Goal: Check status: Check status

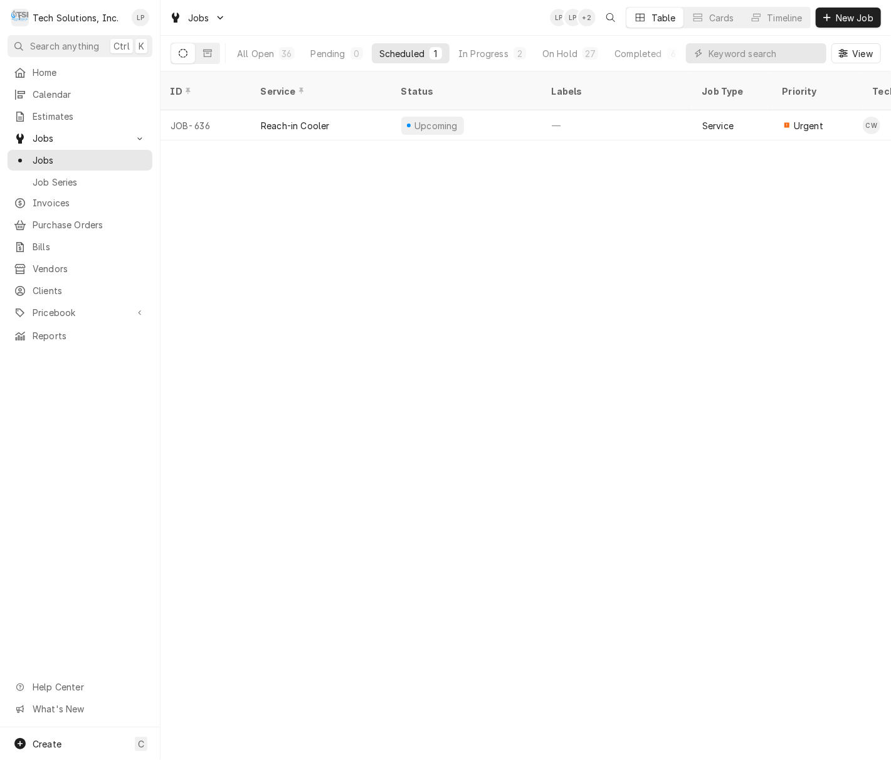
click at [409, 261] on div "ID Service Status Labels Job Type Priority Techs Date Received Client Location …" at bounding box center [526, 415] width 731 height 688
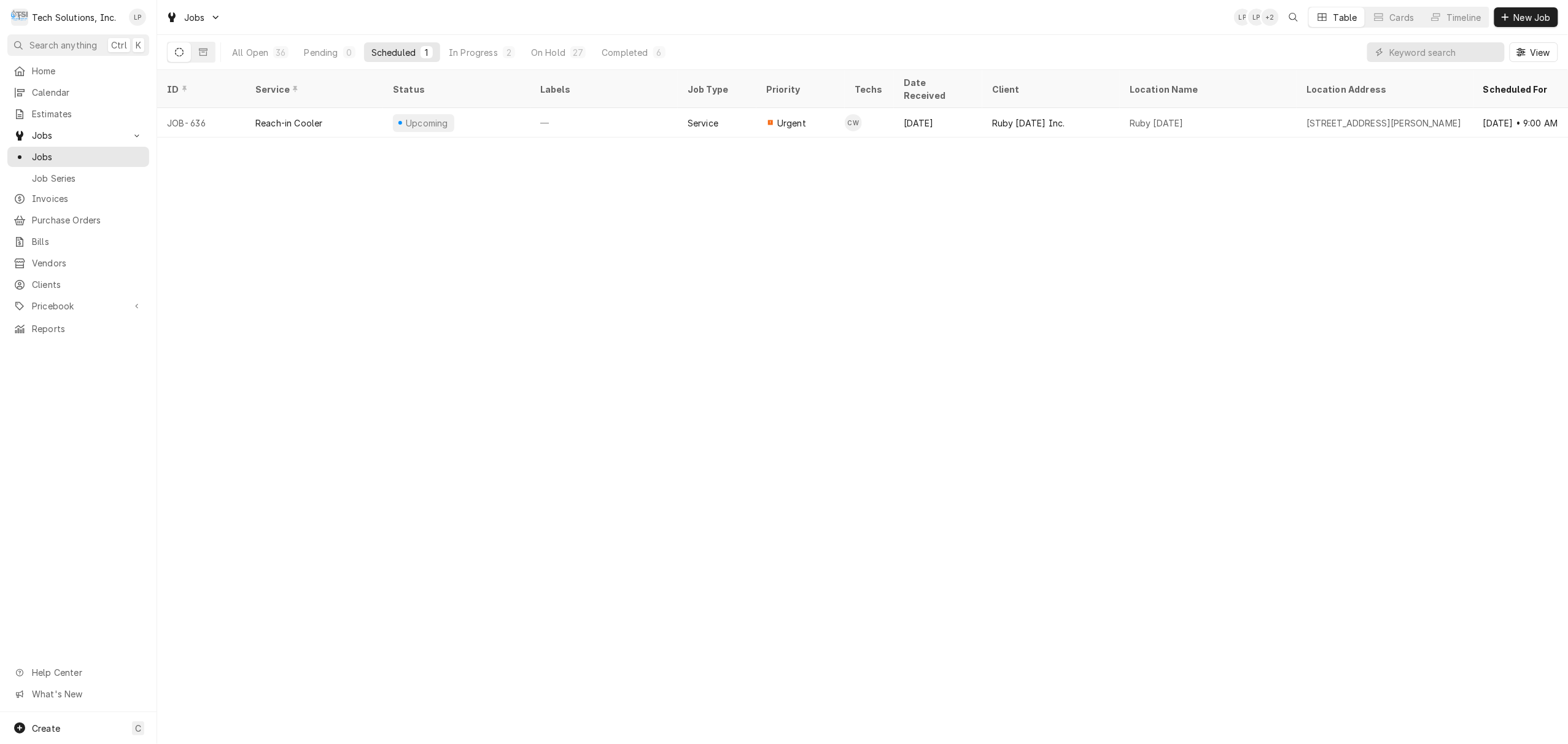
drag, startPoint x: 857, startPoint y: 244, endPoint x: 576, endPoint y: 301, distance: 286.7
click at [576, 301] on div "ID Service Status Labels Job Type Priority Techs Date Received Client Location …" at bounding box center [863, 406] width 1411 height 674
click at [533, 422] on div "ID Service Status Labels Job Type Priority Techs Date Received Client Location …" at bounding box center [863, 406] width 1411 height 674
